Goal: Transaction & Acquisition: Subscribe to service/newsletter

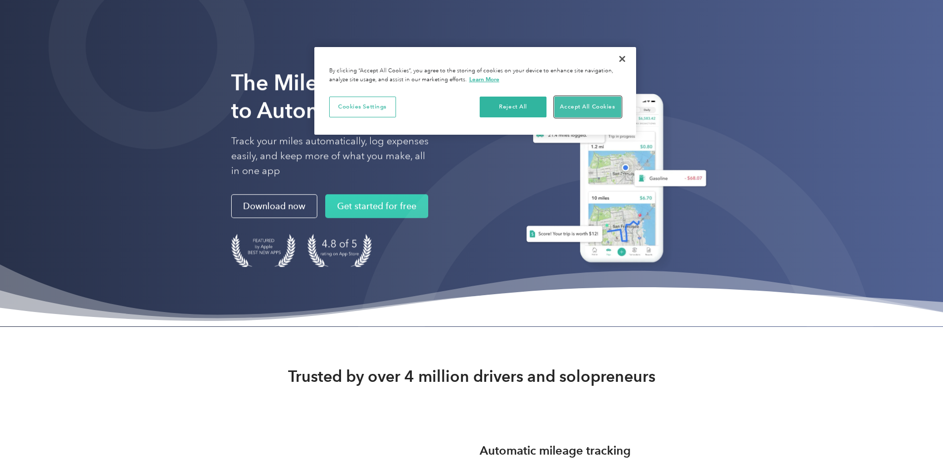
click at [597, 105] on button "Accept All Cookies" at bounding box center [587, 107] width 67 height 21
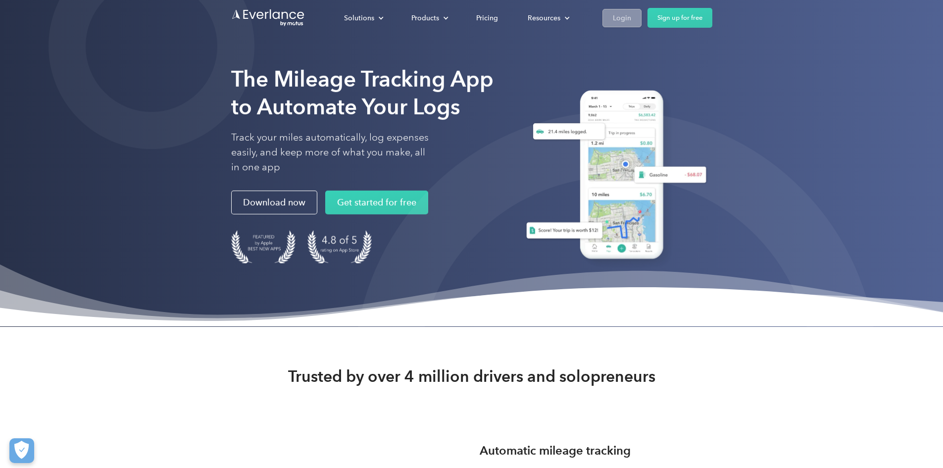
click at [642, 13] on link "Login" at bounding box center [621, 18] width 39 height 18
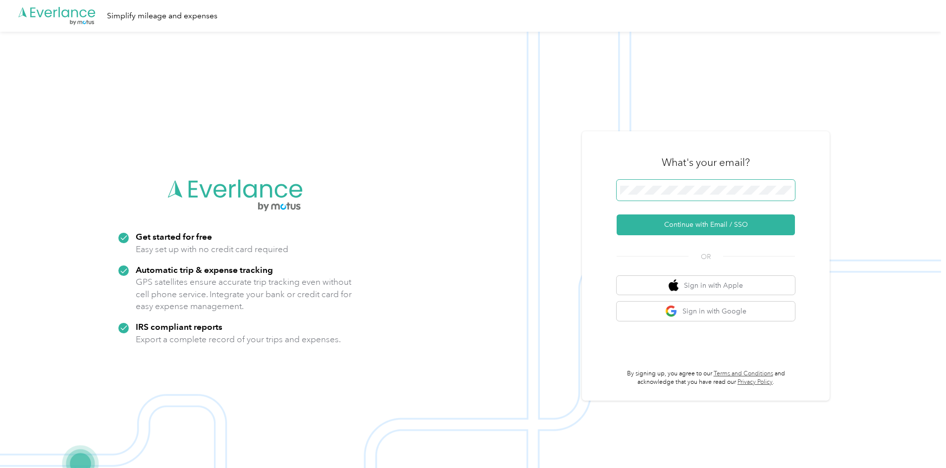
click at [642, 196] on span at bounding box center [705, 190] width 178 height 21
click at [730, 223] on button "Continue with Email / SSO" at bounding box center [705, 224] width 178 height 21
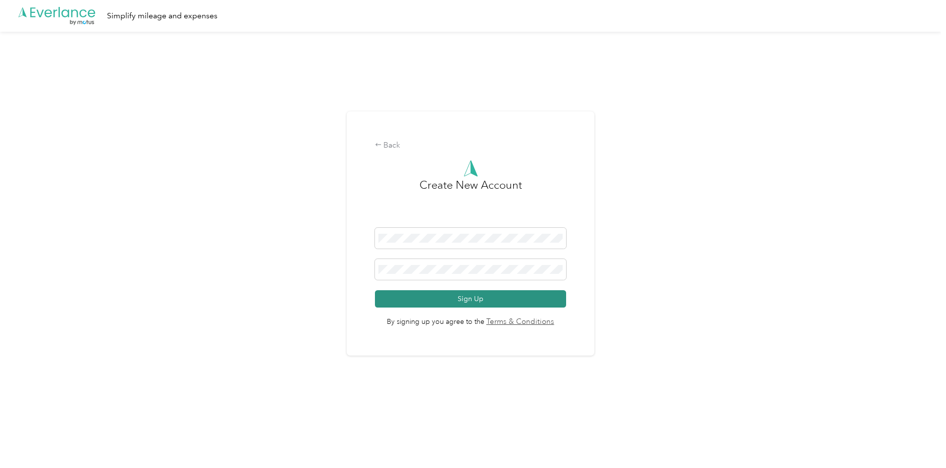
click at [470, 304] on button "Sign Up" at bounding box center [471, 298] width 192 height 17
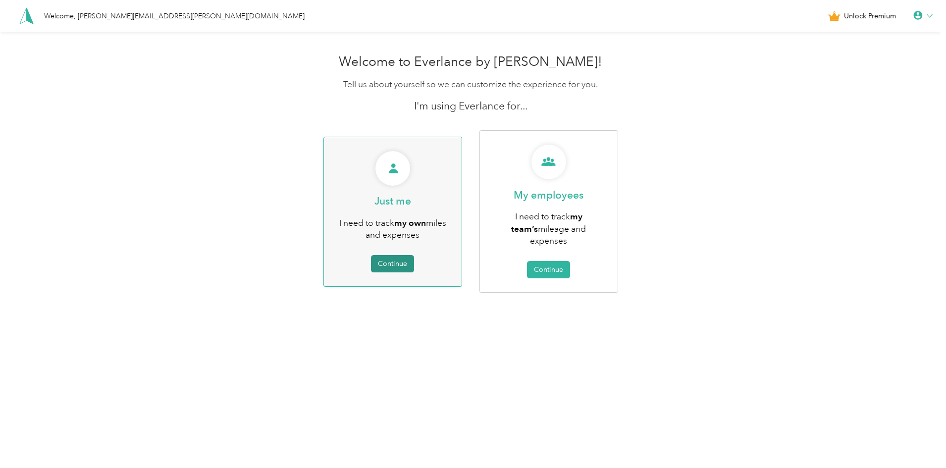
click at [393, 258] on button "Continue" at bounding box center [392, 263] width 43 height 17
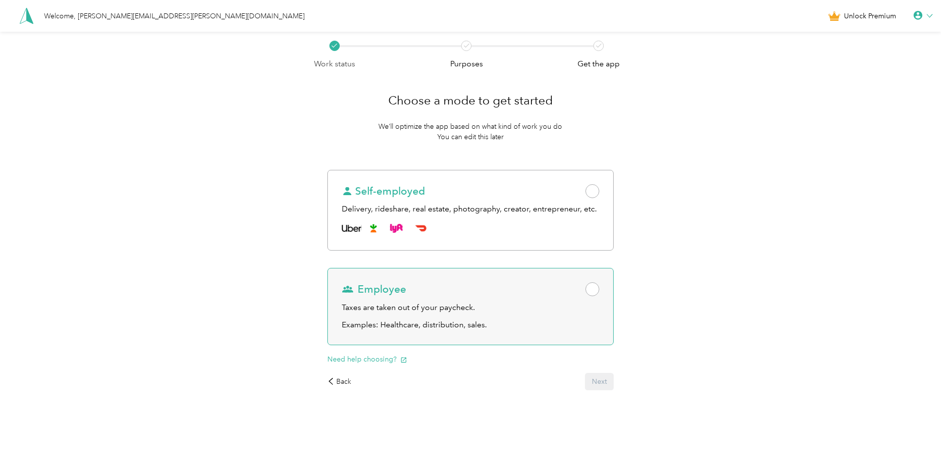
click at [595, 289] on span at bounding box center [592, 289] width 14 height 14
